Goal: Task Accomplishment & Management: Manage account settings

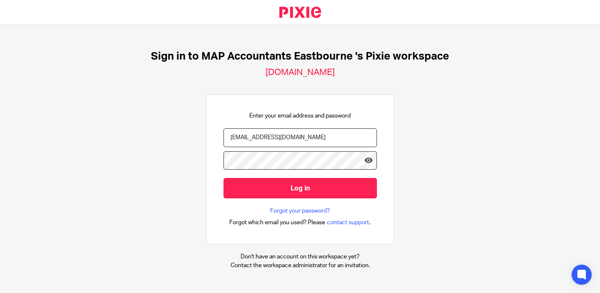
type input "[EMAIL_ADDRESS][DOMAIN_NAME]"
click at [224, 178] on input "Log in" at bounding box center [300, 188] width 153 height 20
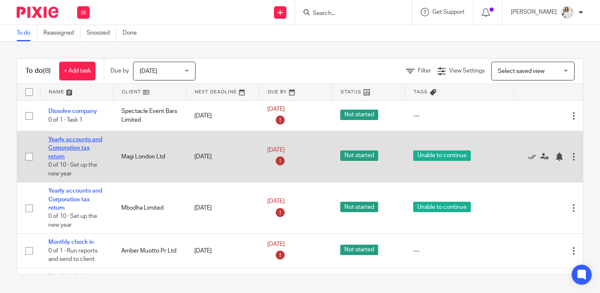
click at [75, 148] on link "Yearly accounts and Corporation tax return" at bounding box center [75, 148] width 54 height 23
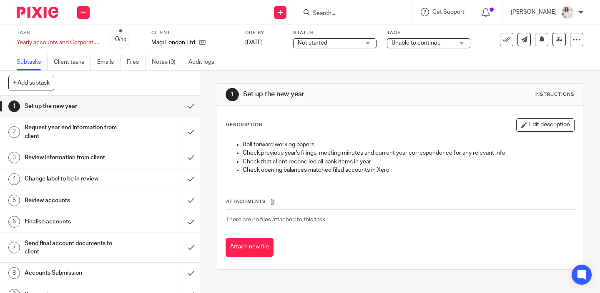
scroll to position [34, 0]
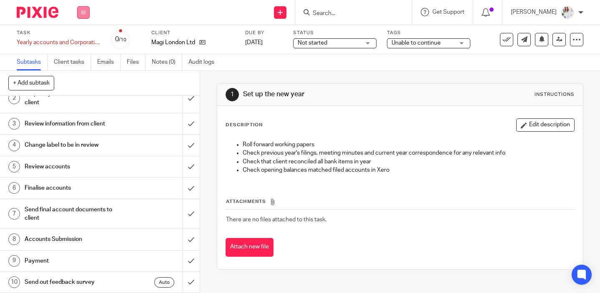
click at [88, 15] on button at bounding box center [83, 12] width 13 height 13
click at [85, 99] on link "Settings" at bounding box center [83, 100] width 22 height 6
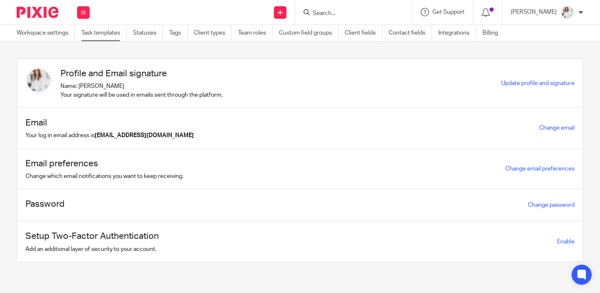
click at [118, 34] on link "Task templates" at bounding box center [103, 33] width 45 height 16
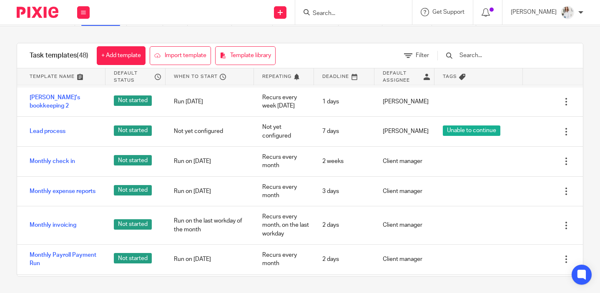
scroll to position [507, 0]
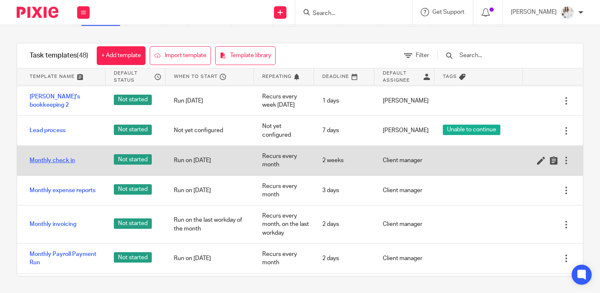
click at [69, 162] on link "Monthly check in" at bounding box center [52, 160] width 45 height 8
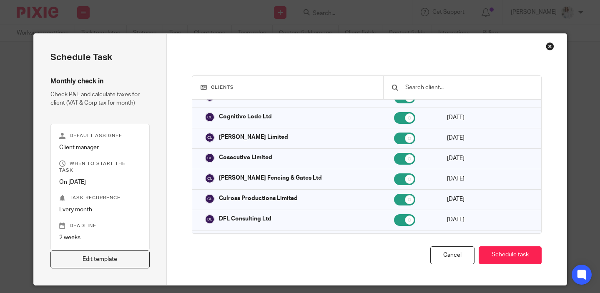
scroll to position [355, 0]
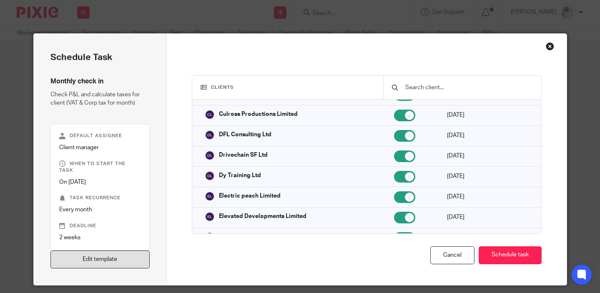
click at [115, 252] on link "Edit template" at bounding box center [100, 260] width 100 height 18
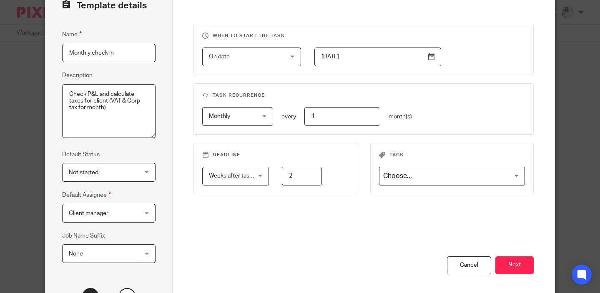
scroll to position [133, 0]
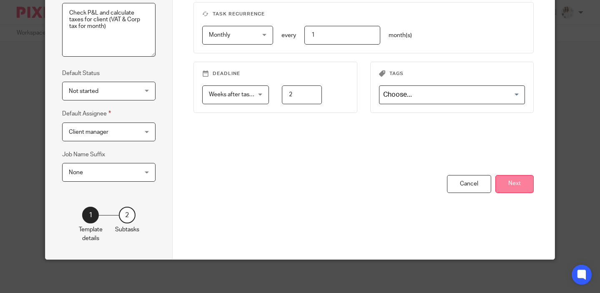
click at [521, 181] on button "Next" at bounding box center [514, 184] width 38 height 18
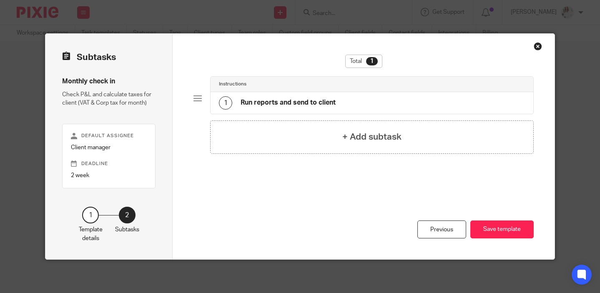
scroll to position [0, 0]
click at [538, 49] on div "Close this dialog window" at bounding box center [538, 46] width 8 height 8
